Goal: Information Seeking & Learning: Learn about a topic

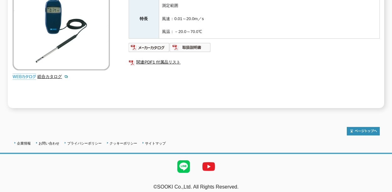
scroll to position [145, 0]
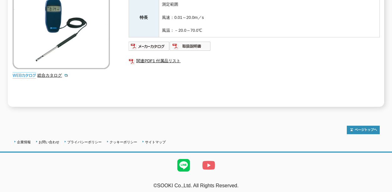
click at [207, 160] on img at bounding box center [208, 165] width 25 height 25
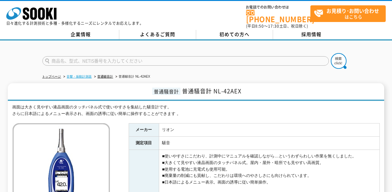
click at [84, 75] on link "音響・振動計測器" at bounding box center [79, 76] width 25 height 3
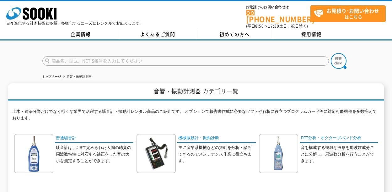
click at [224, 84] on h1 "音響・振動計測器 カテゴリ一覧" at bounding box center [196, 91] width 376 height 17
